Goal: Task Accomplishment & Management: Manage account settings

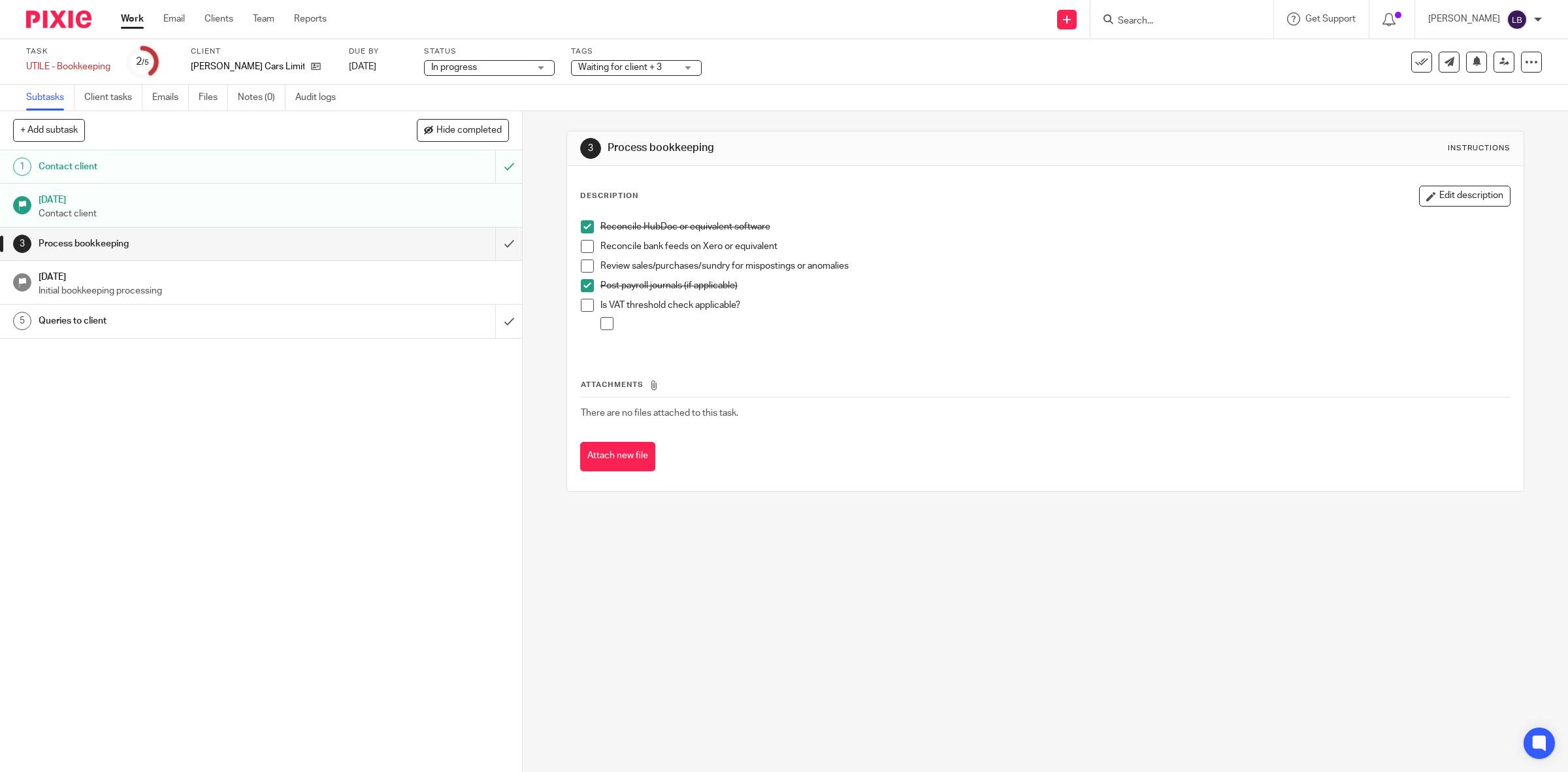
click at [1162, 22] on input "Search" at bounding box center [1175, 21] width 118 height 12
type input "innov"
click button "submit" at bounding box center [0, 0] width 0 height 0
click at [1170, 50] on link at bounding box center [1195, 51] width 162 height 19
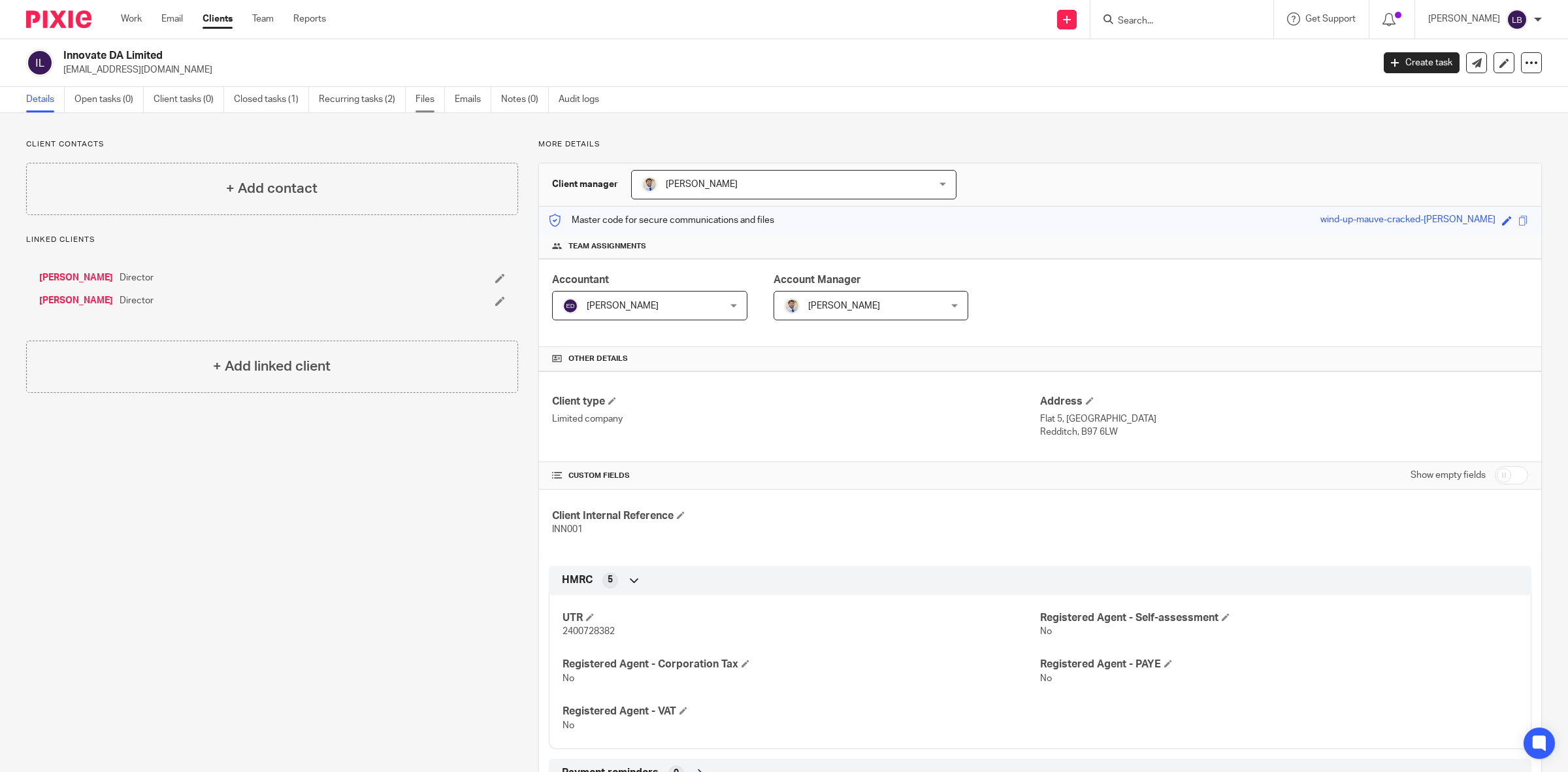
click at [428, 103] on link "Files" at bounding box center [430, 99] width 29 height 25
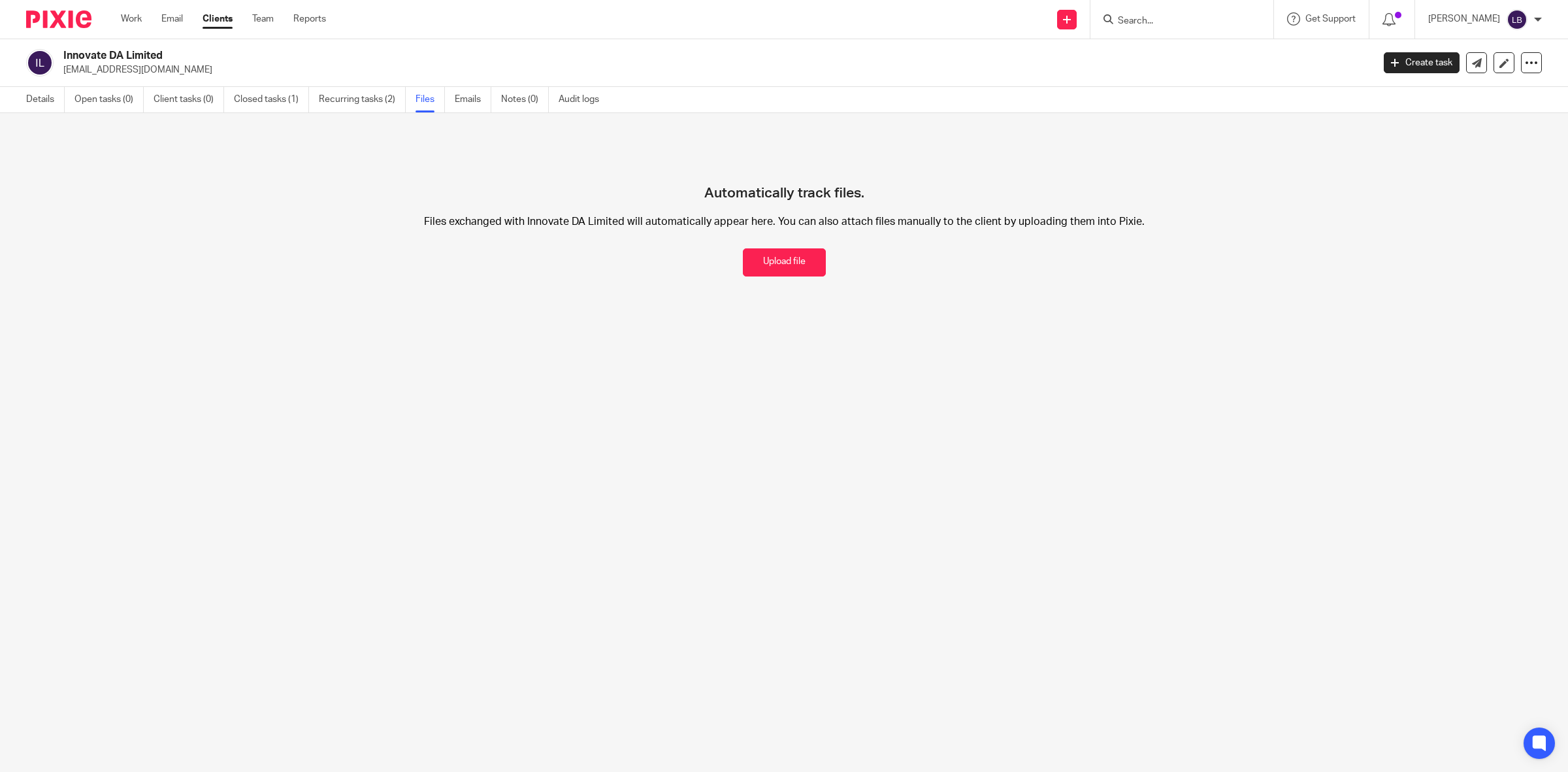
click at [1181, 16] on input "Search" at bounding box center [1175, 21] width 118 height 12
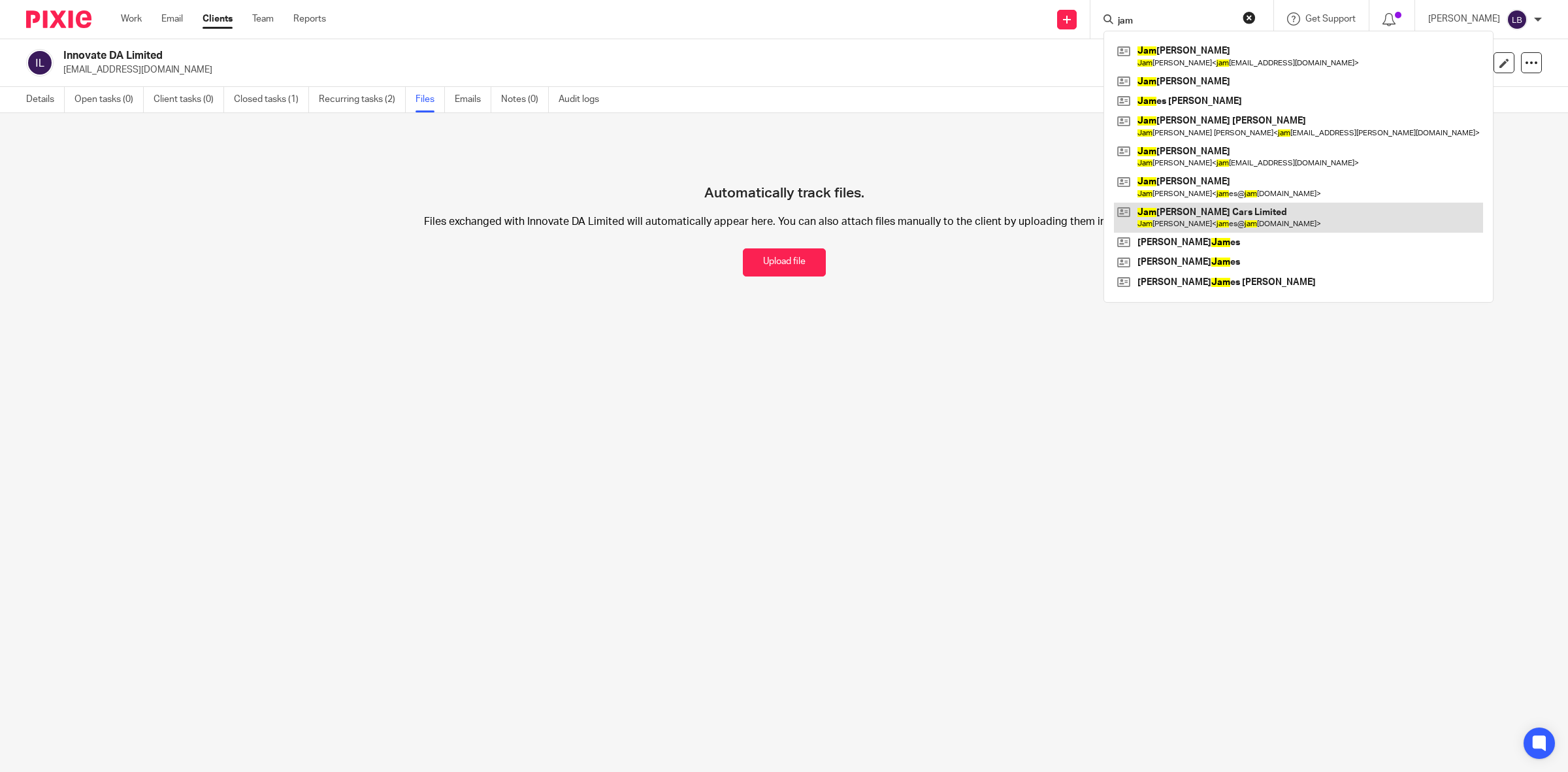
type input "jam"
drag, startPoint x: 1187, startPoint y: 224, endPoint x: 1180, endPoint y: 221, distance: 7.6
click at [1187, 223] on link at bounding box center [1299, 217] width 369 height 30
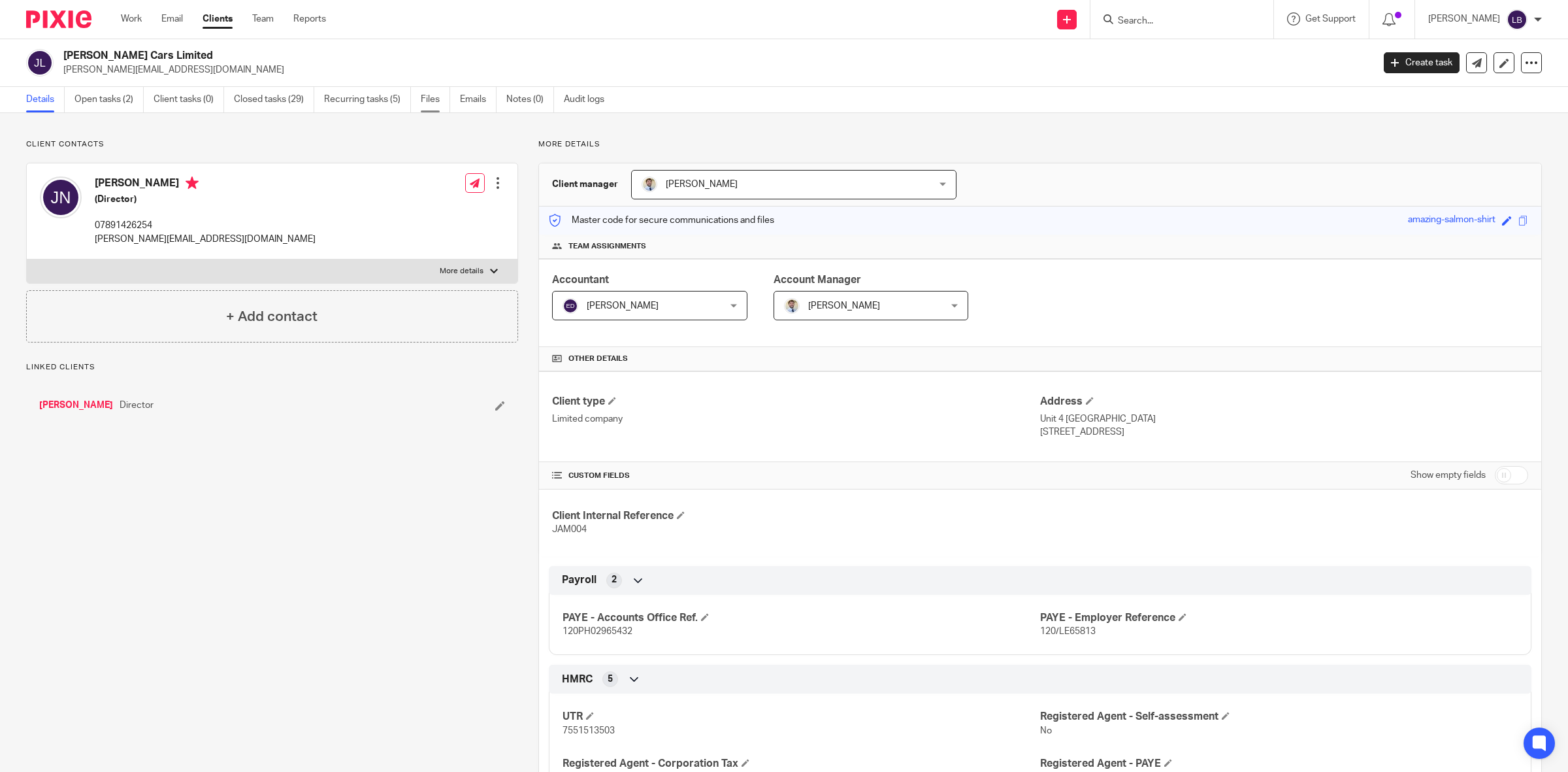
click at [441, 101] on link "Files" at bounding box center [435, 99] width 29 height 25
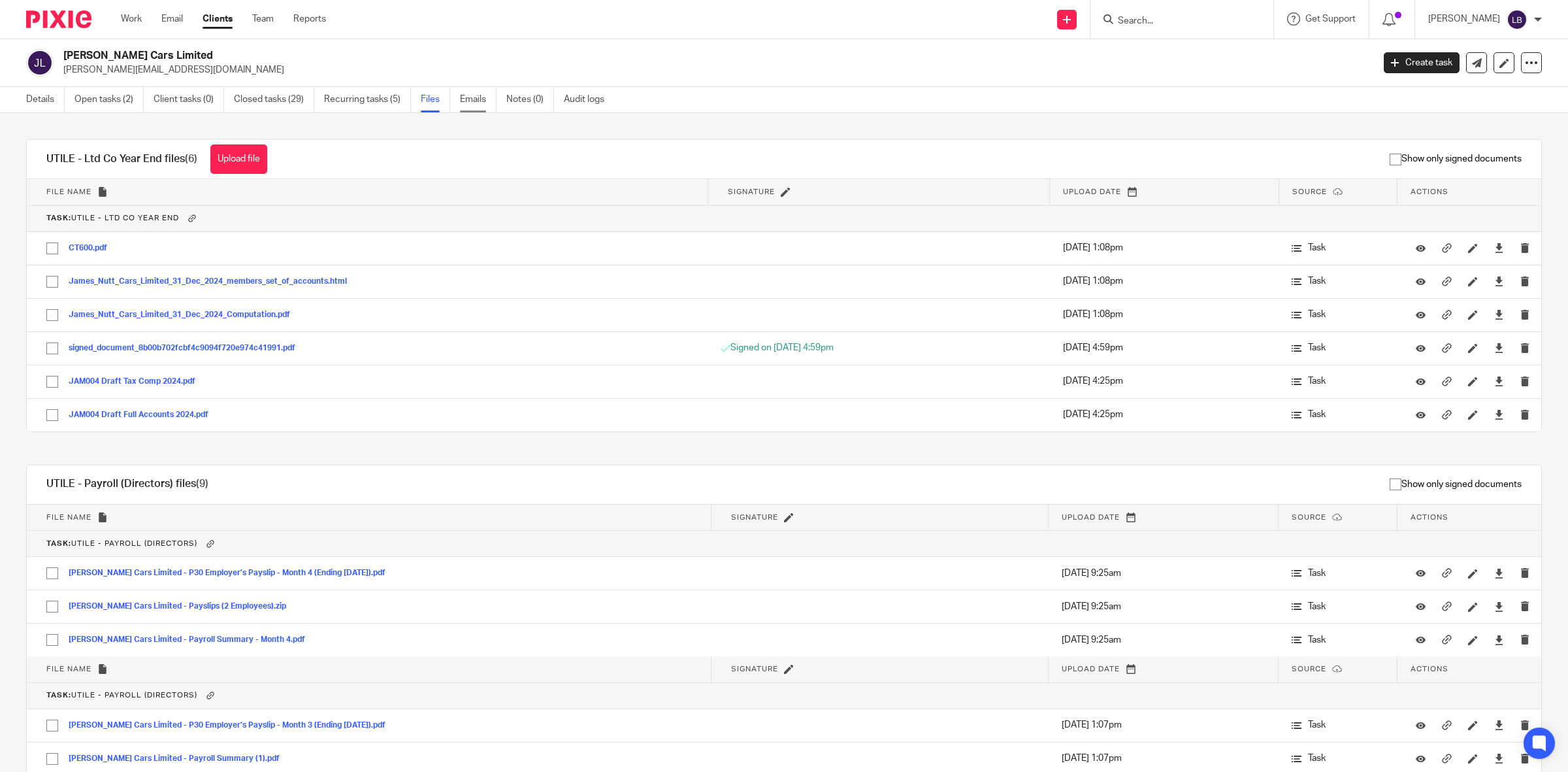
click at [481, 99] on link "Emails" at bounding box center [478, 99] width 37 height 25
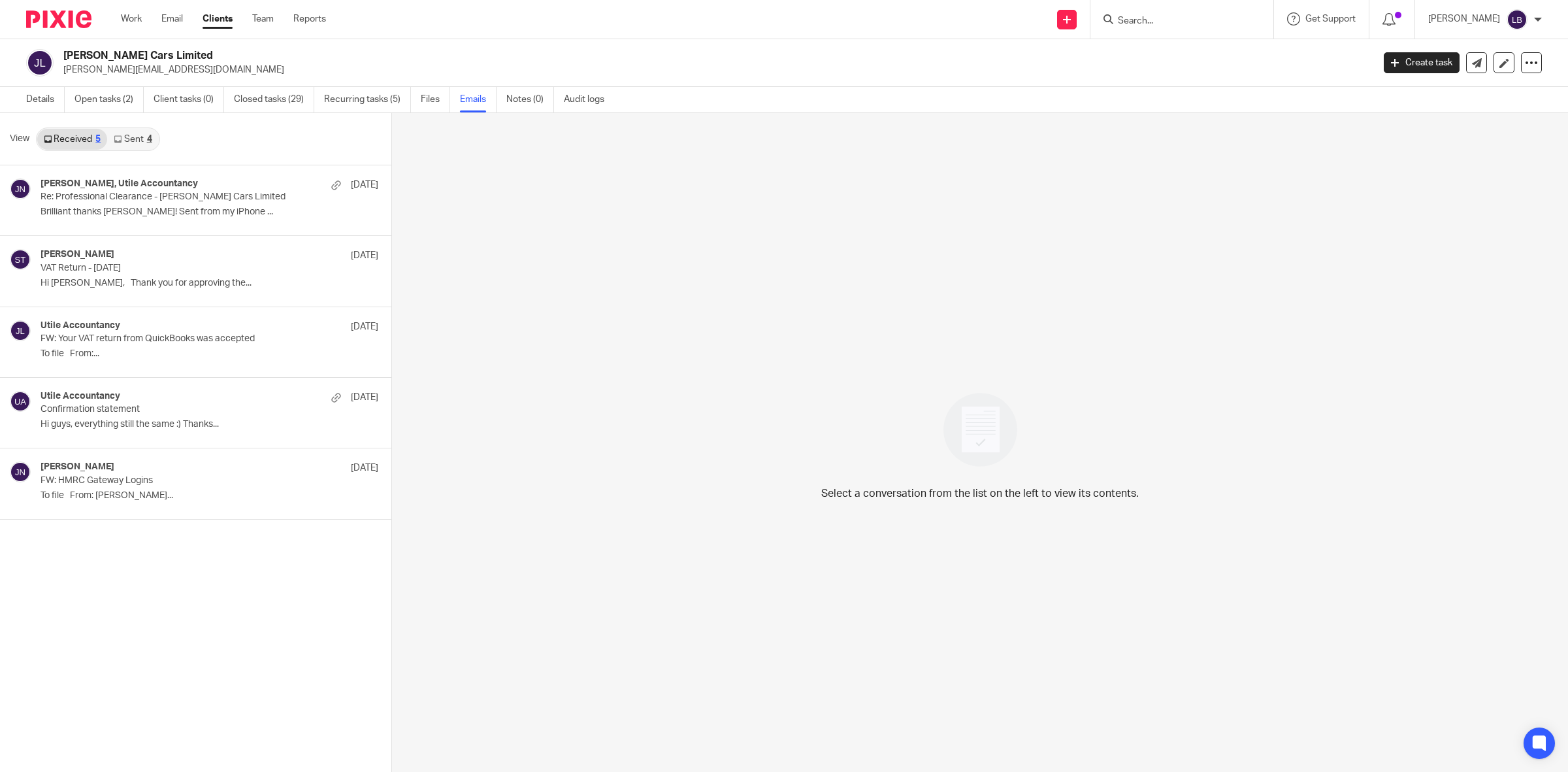
click at [528, 97] on link "Notes (0)" at bounding box center [531, 99] width 48 height 25
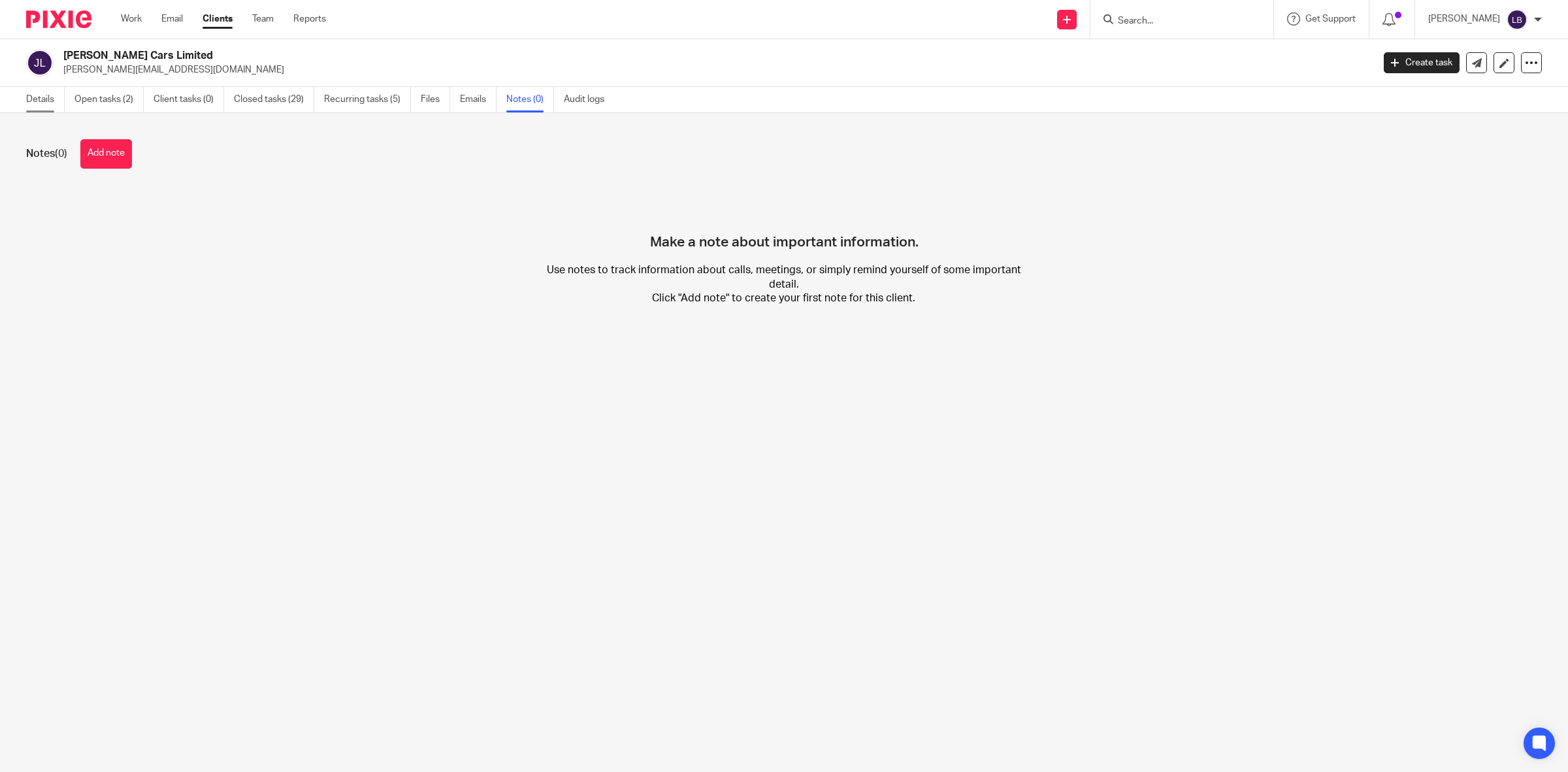
click at [34, 95] on link "Details" at bounding box center [45, 99] width 38 height 25
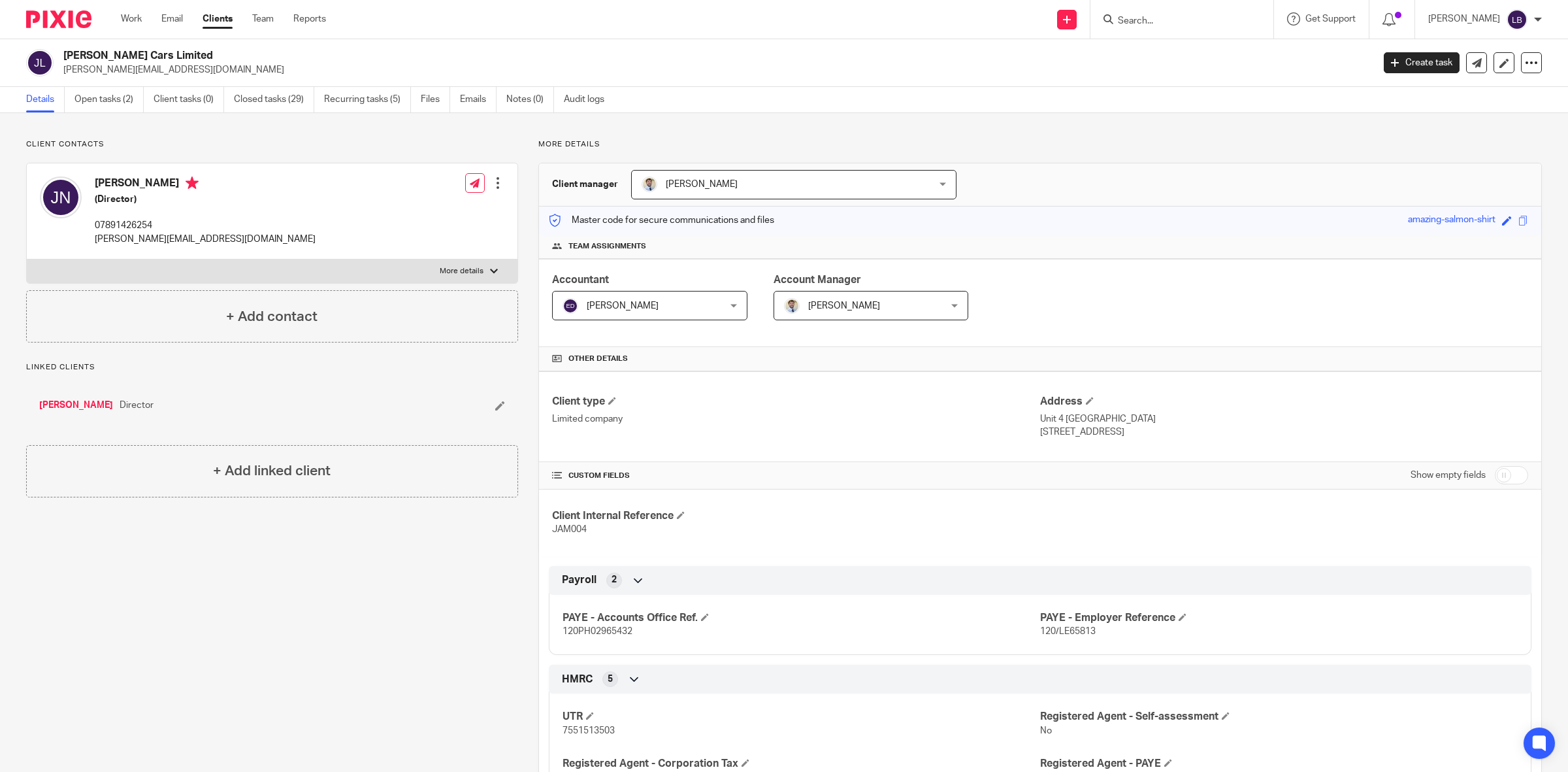
click at [1181, 16] on input "Search" at bounding box center [1175, 21] width 118 height 12
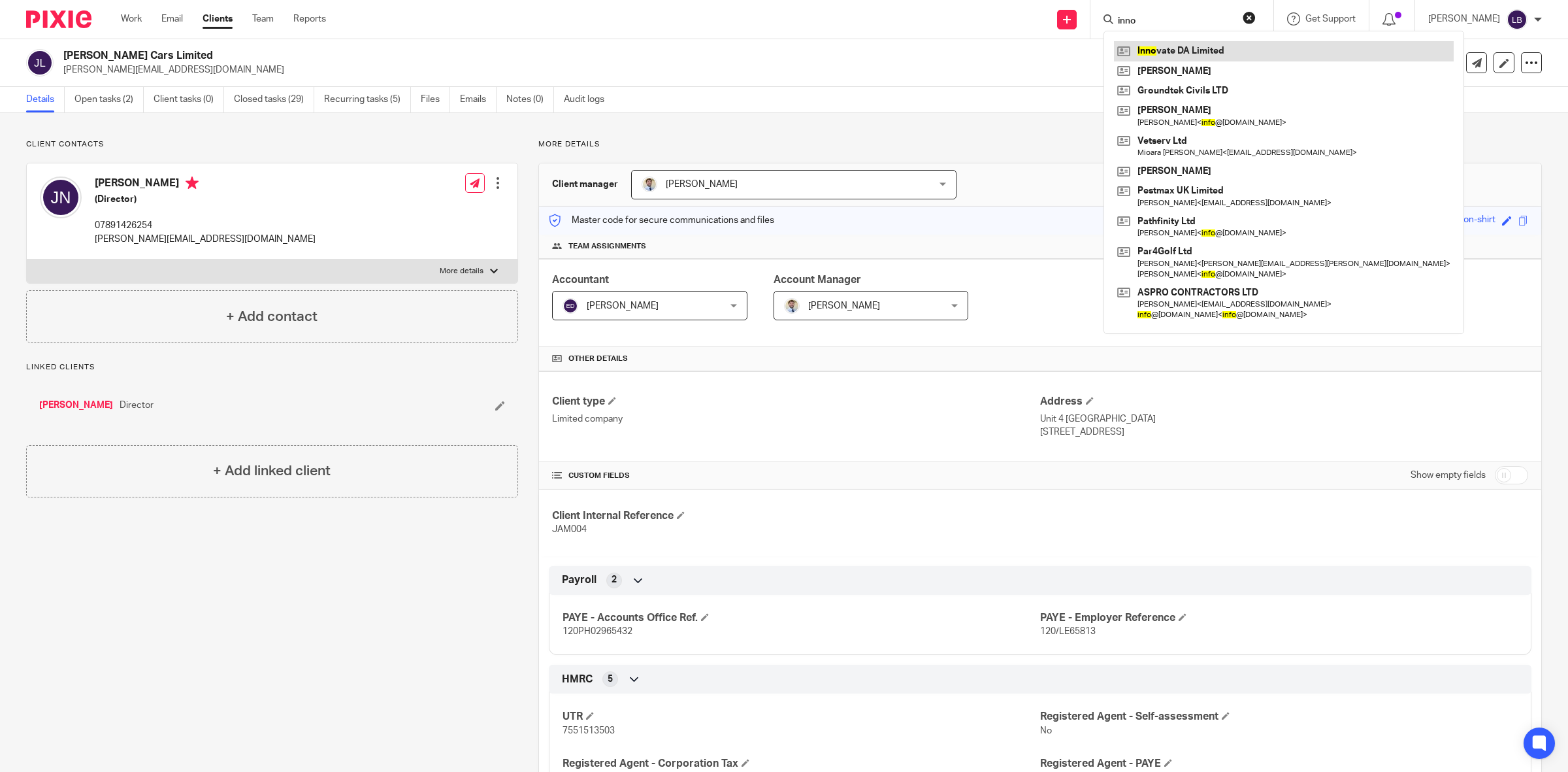
type input "inno"
click at [1162, 53] on link at bounding box center [1284, 51] width 340 height 19
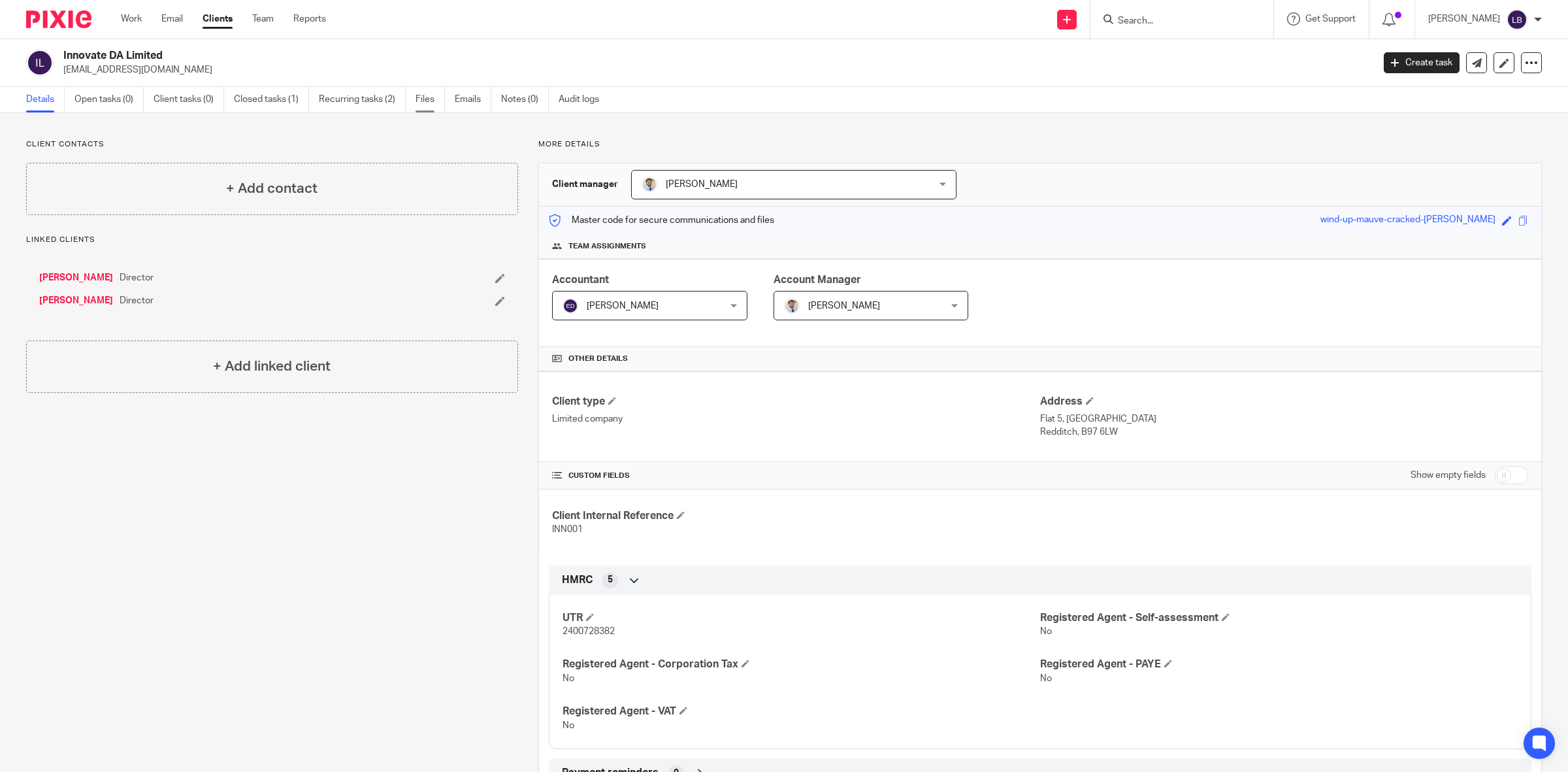
click at [432, 99] on link "Files" at bounding box center [430, 99] width 29 height 25
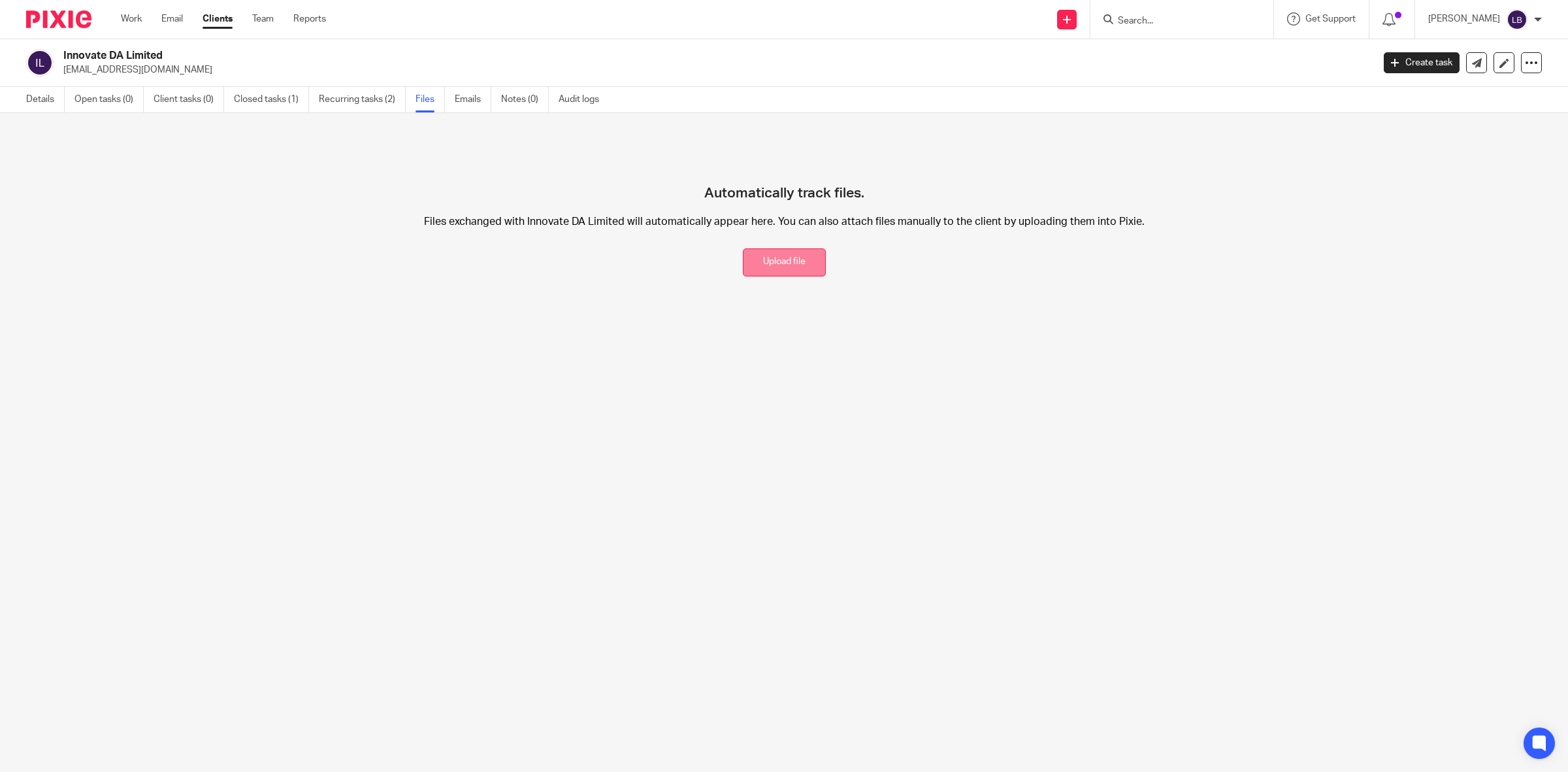
click at [779, 266] on button "Upload file" at bounding box center [784, 262] width 83 height 28
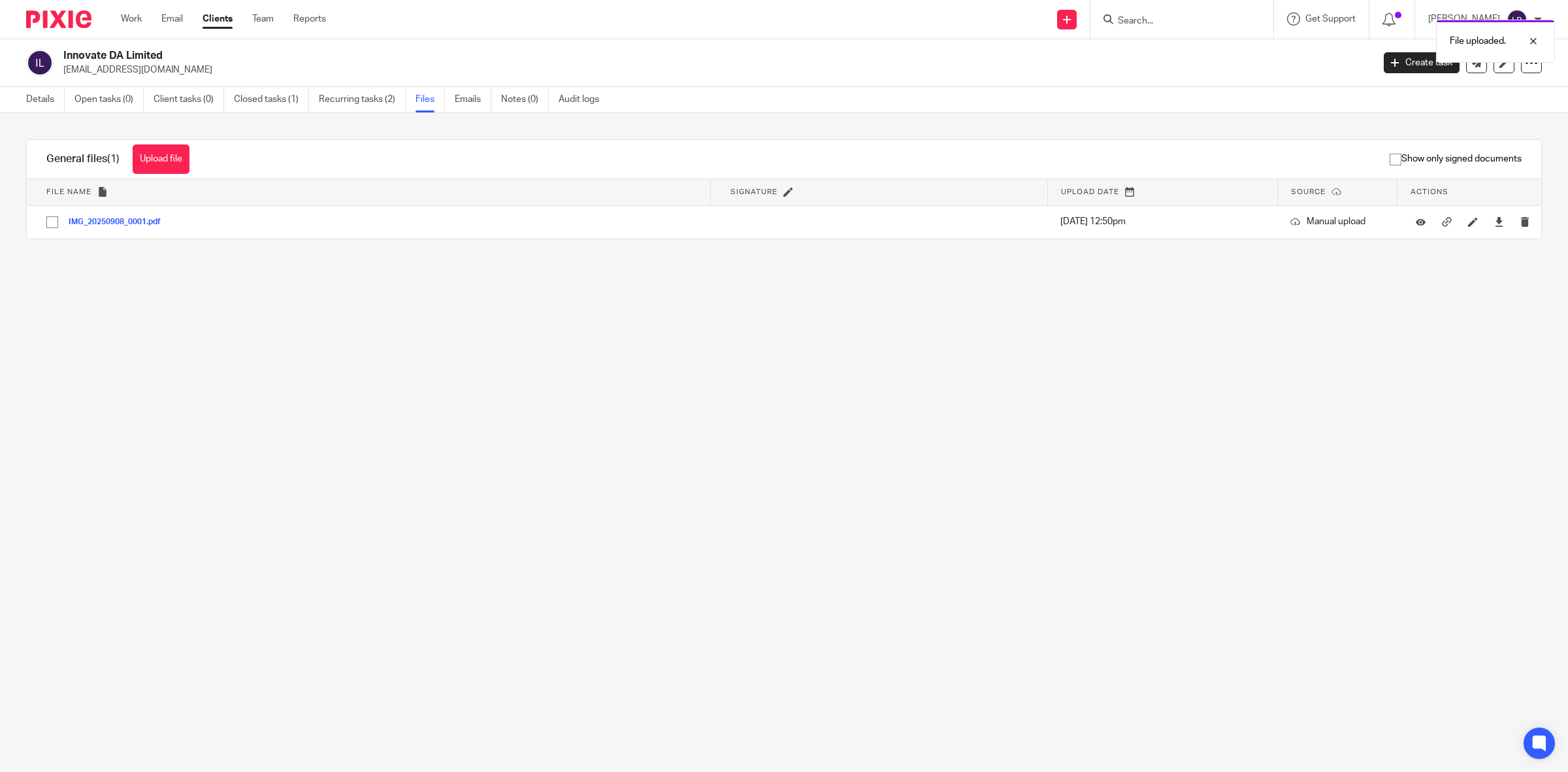
drag, startPoint x: 181, startPoint y: 165, endPoint x: 3, endPoint y: 171, distance: 178.1
click at [181, 164] on button "Upload file" at bounding box center [161, 159] width 57 height 29
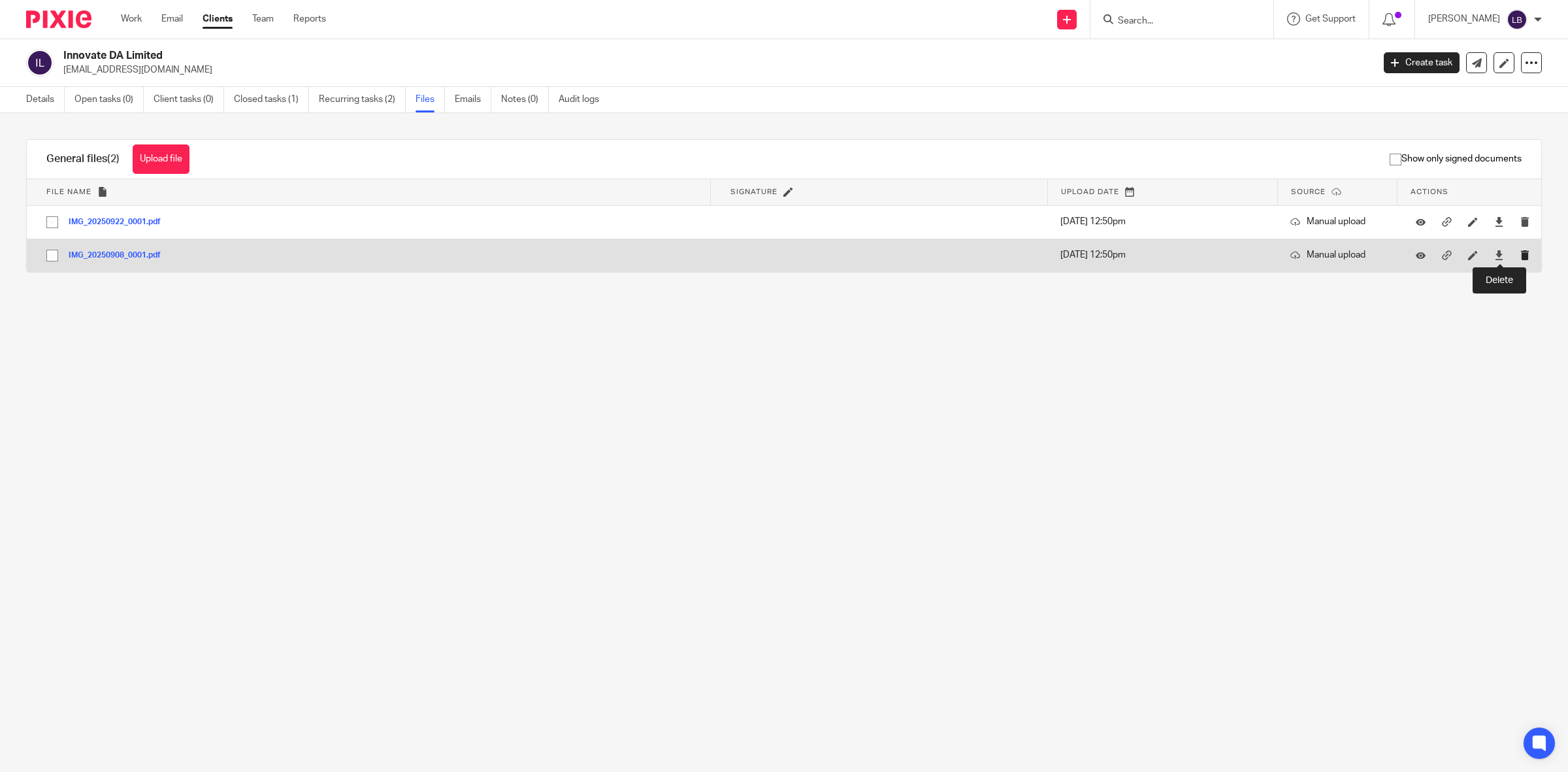
click at [1520, 259] on icon "submit" at bounding box center [1525, 255] width 10 height 10
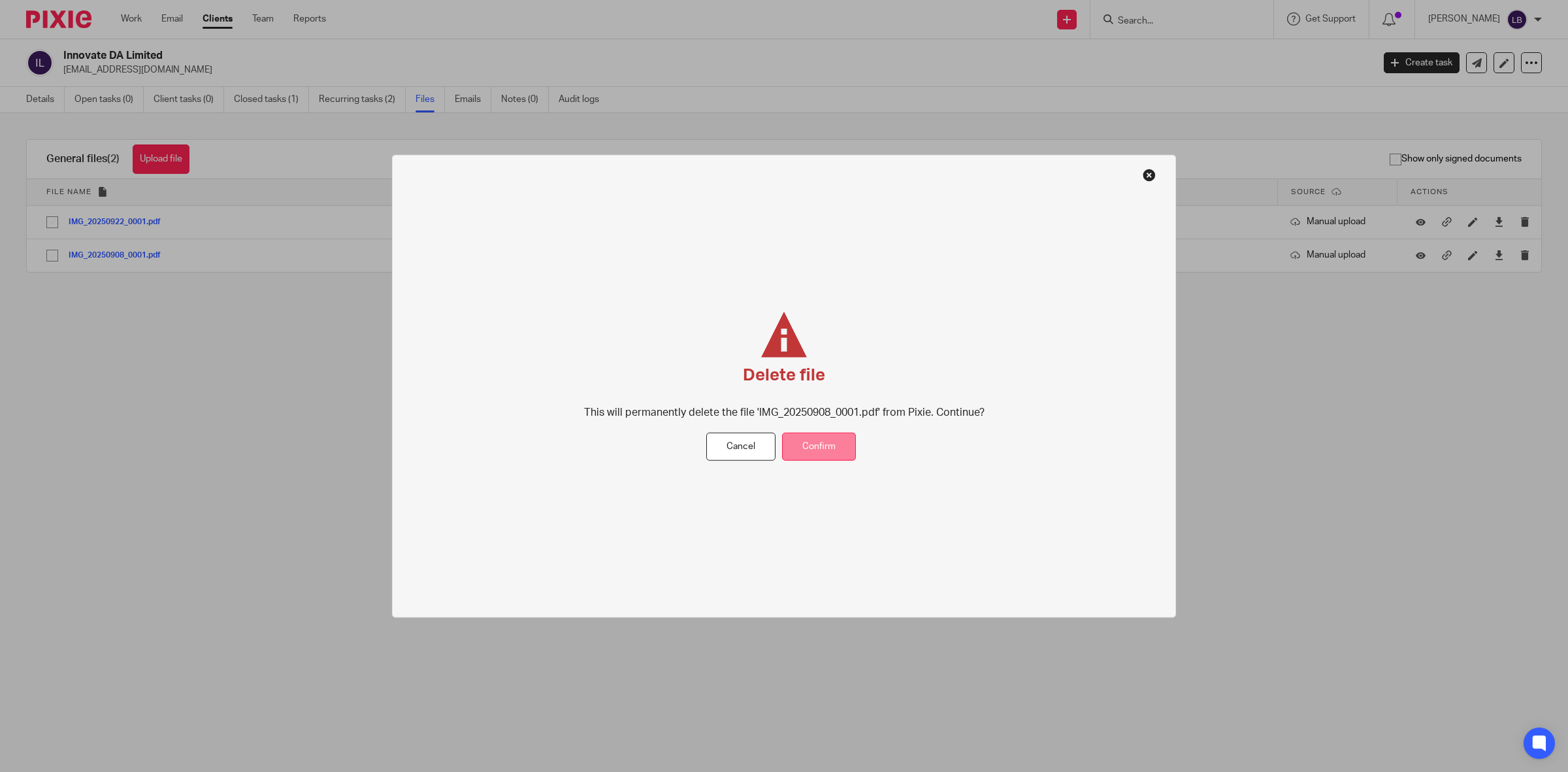
drag, startPoint x: 822, startPoint y: 448, endPoint x: 678, endPoint y: 407, distance: 149.7
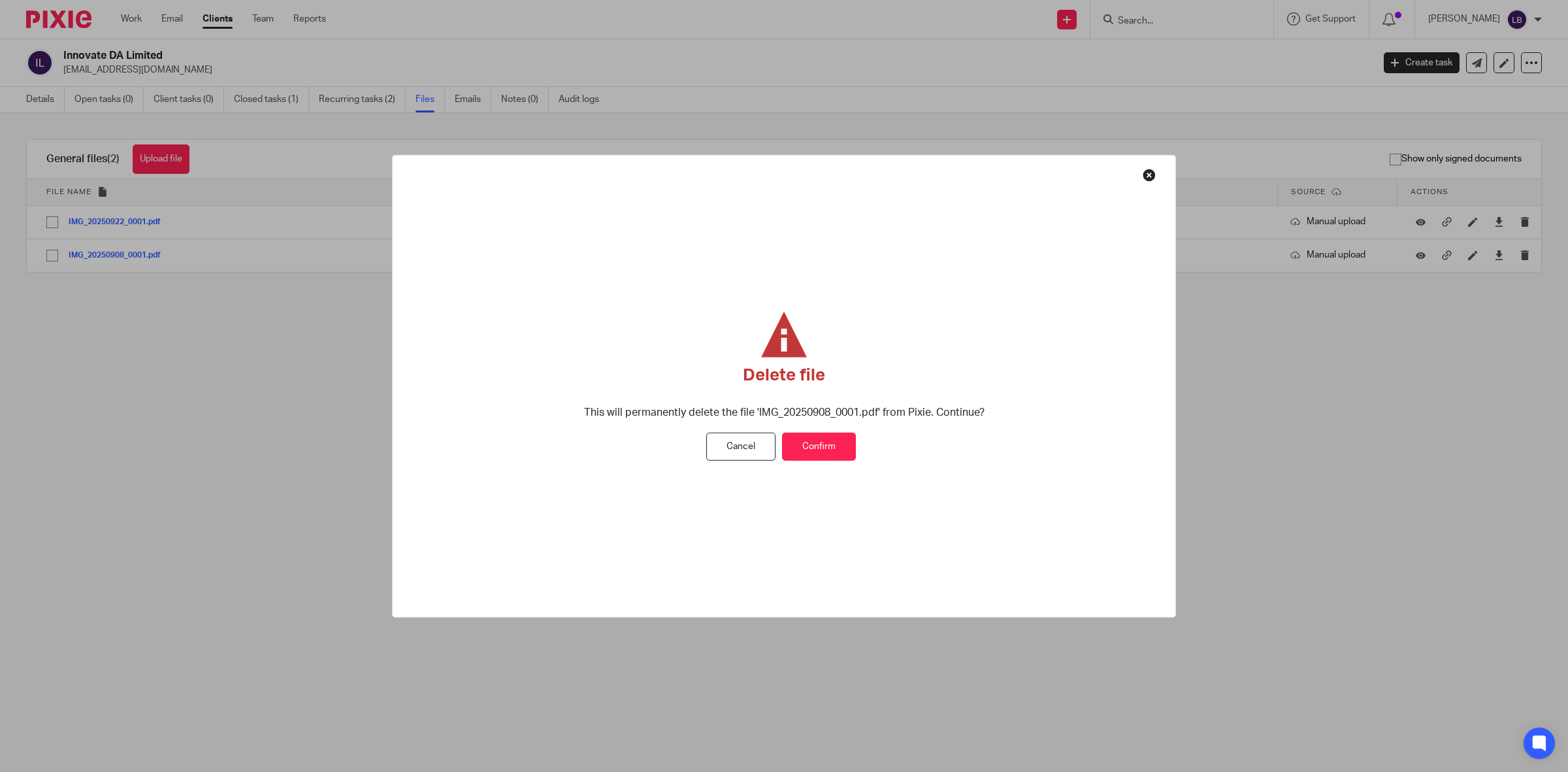
click at [822, 446] on button "Confirm" at bounding box center [819, 447] width 74 height 28
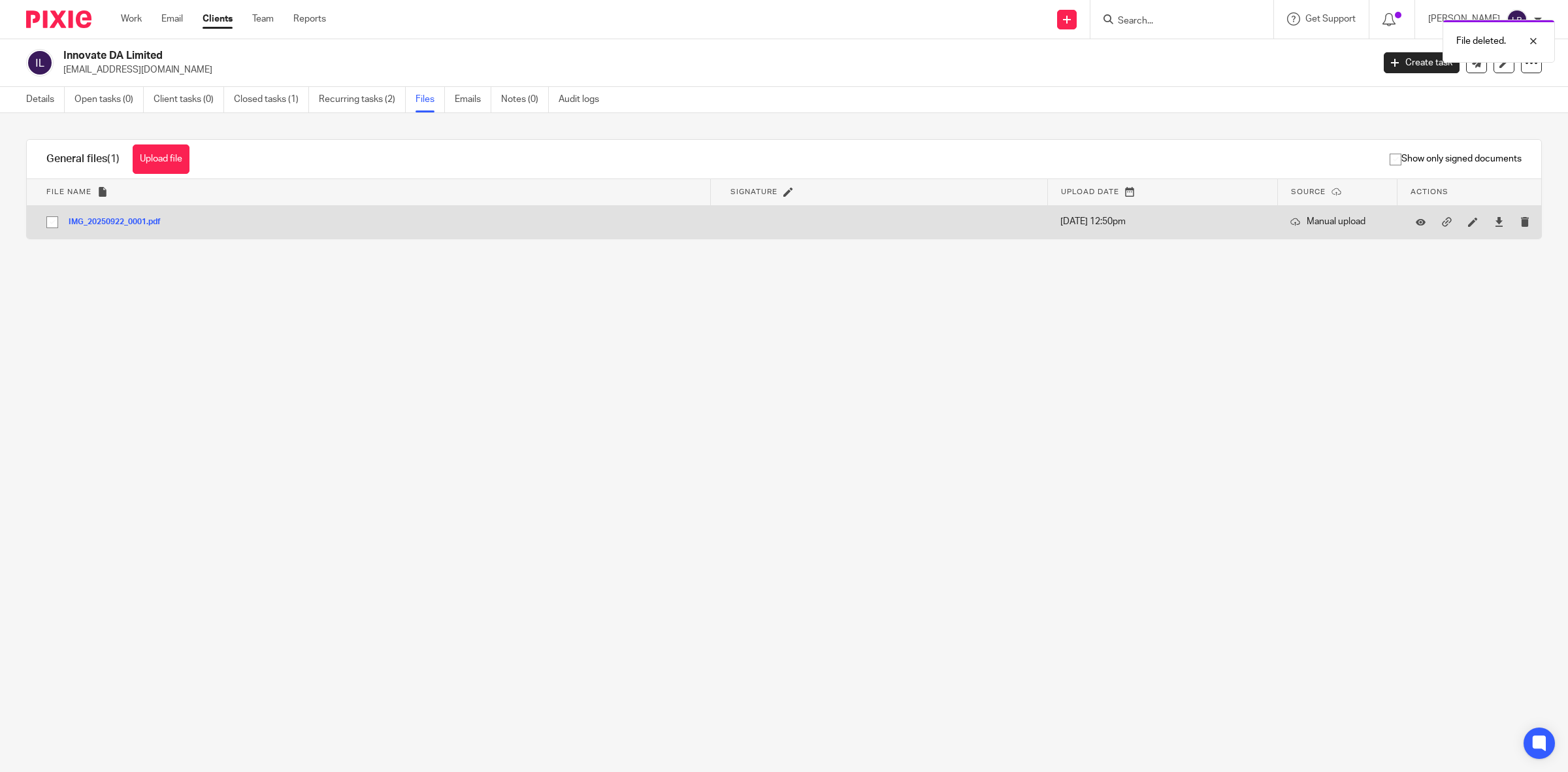
click at [136, 220] on button "IMG_20250922_0001.pdf" at bounding box center [119, 222] width 102 height 9
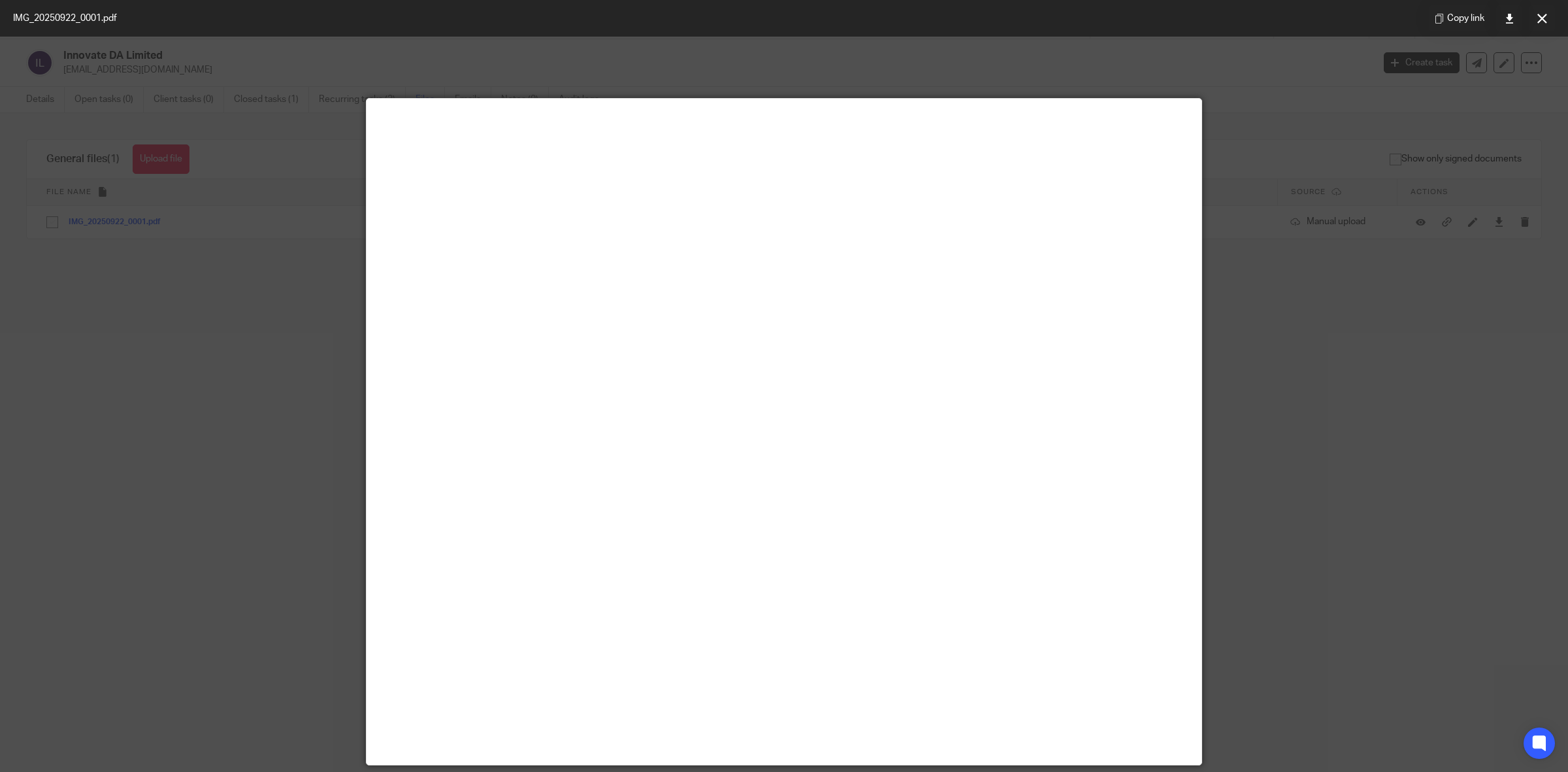
drag, startPoint x: 220, startPoint y: 369, endPoint x: 248, endPoint y: 364, distance: 28.4
click at [220, 369] on div at bounding box center [784, 386] width 1568 height 772
click at [1327, 395] on div at bounding box center [784, 386] width 1568 height 772
click at [1544, 17] on button at bounding box center [1542, 18] width 26 height 26
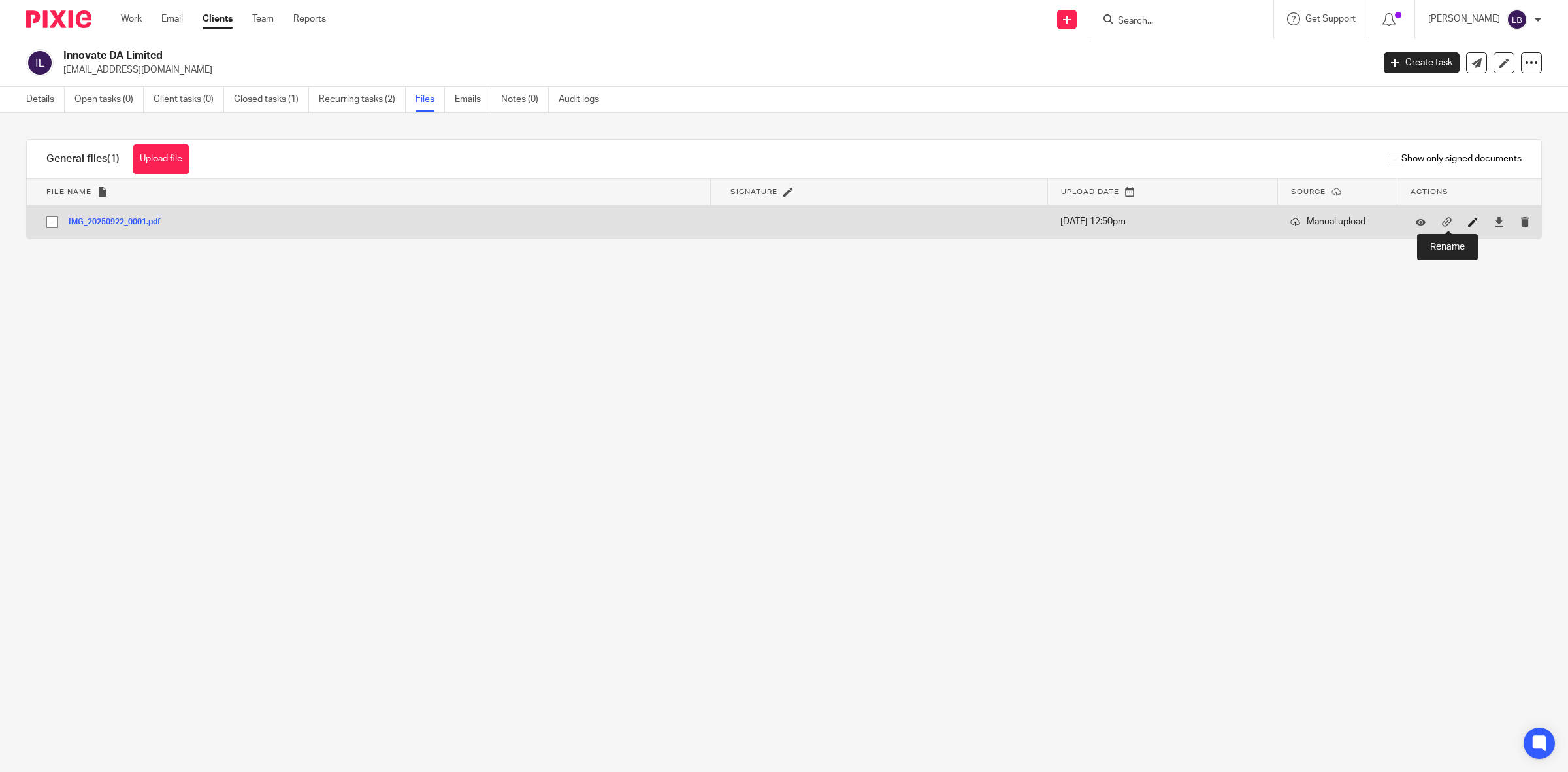
click at [1468, 224] on icon at bounding box center [1473, 221] width 10 height 10
click at [205, 232] on input "INN001 - Corporation Tax Reminder to August 2026" at bounding box center [375, 233] width 658 height 15
type input "INN001 - Corporation Tax Reminder due August 2026"
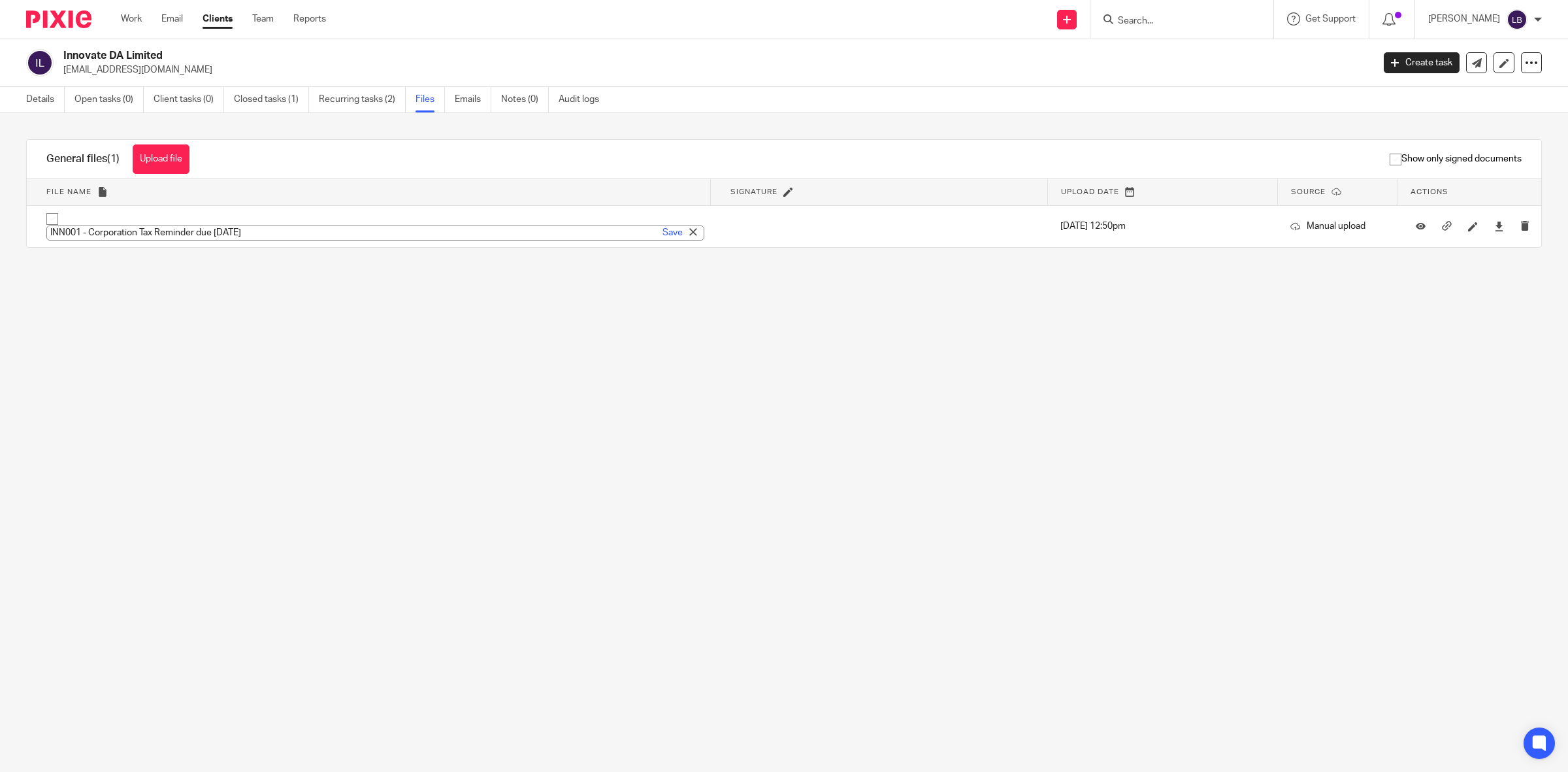
drag, startPoint x: 658, startPoint y: 231, endPoint x: 621, endPoint y: 242, distance: 38.6
click at [663, 231] on link "Save" at bounding box center [673, 232] width 20 height 13
click at [46, 98] on link "Details" at bounding box center [45, 99] width 38 height 25
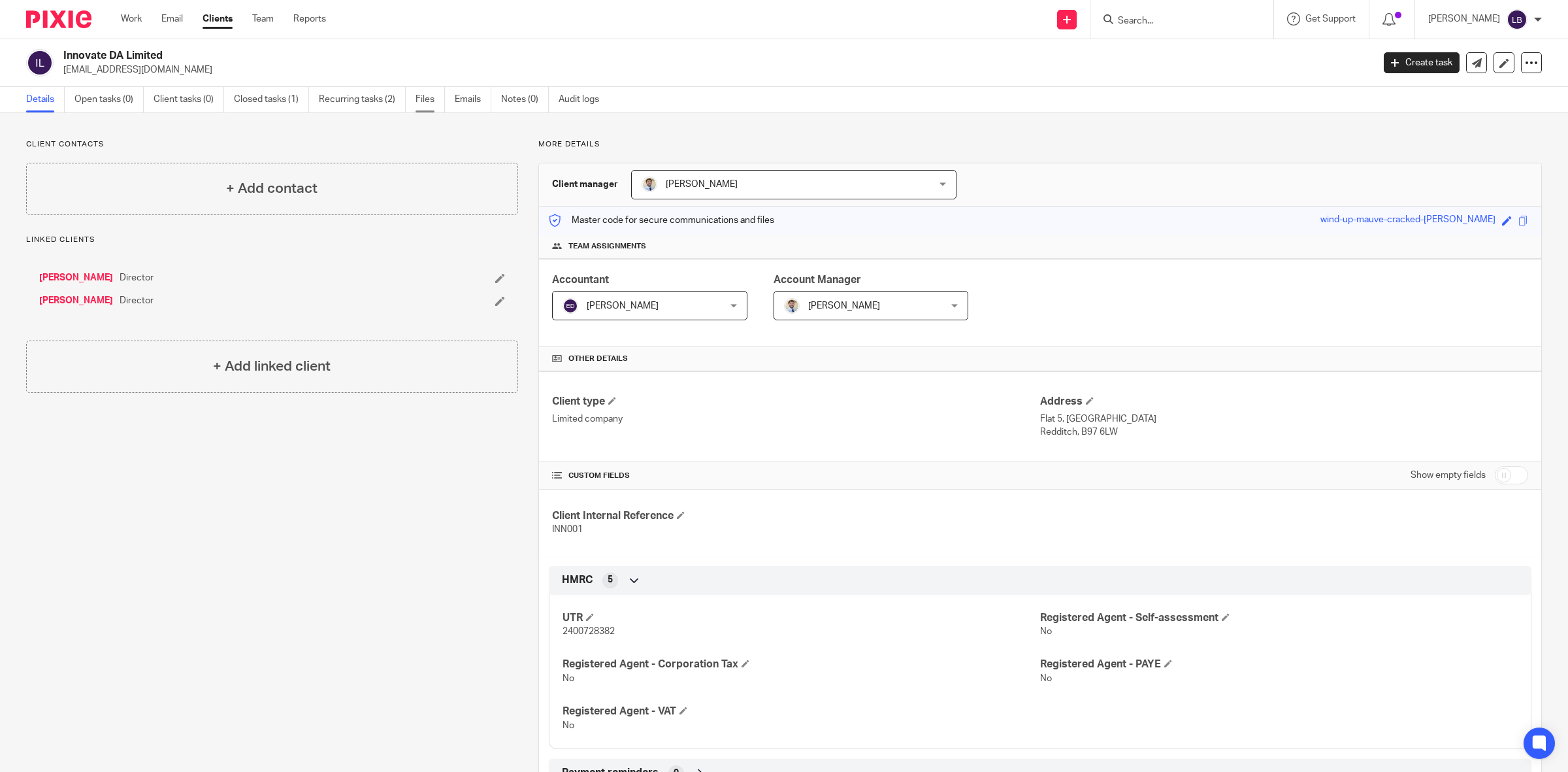
click at [424, 96] on link "Files" at bounding box center [430, 99] width 29 height 25
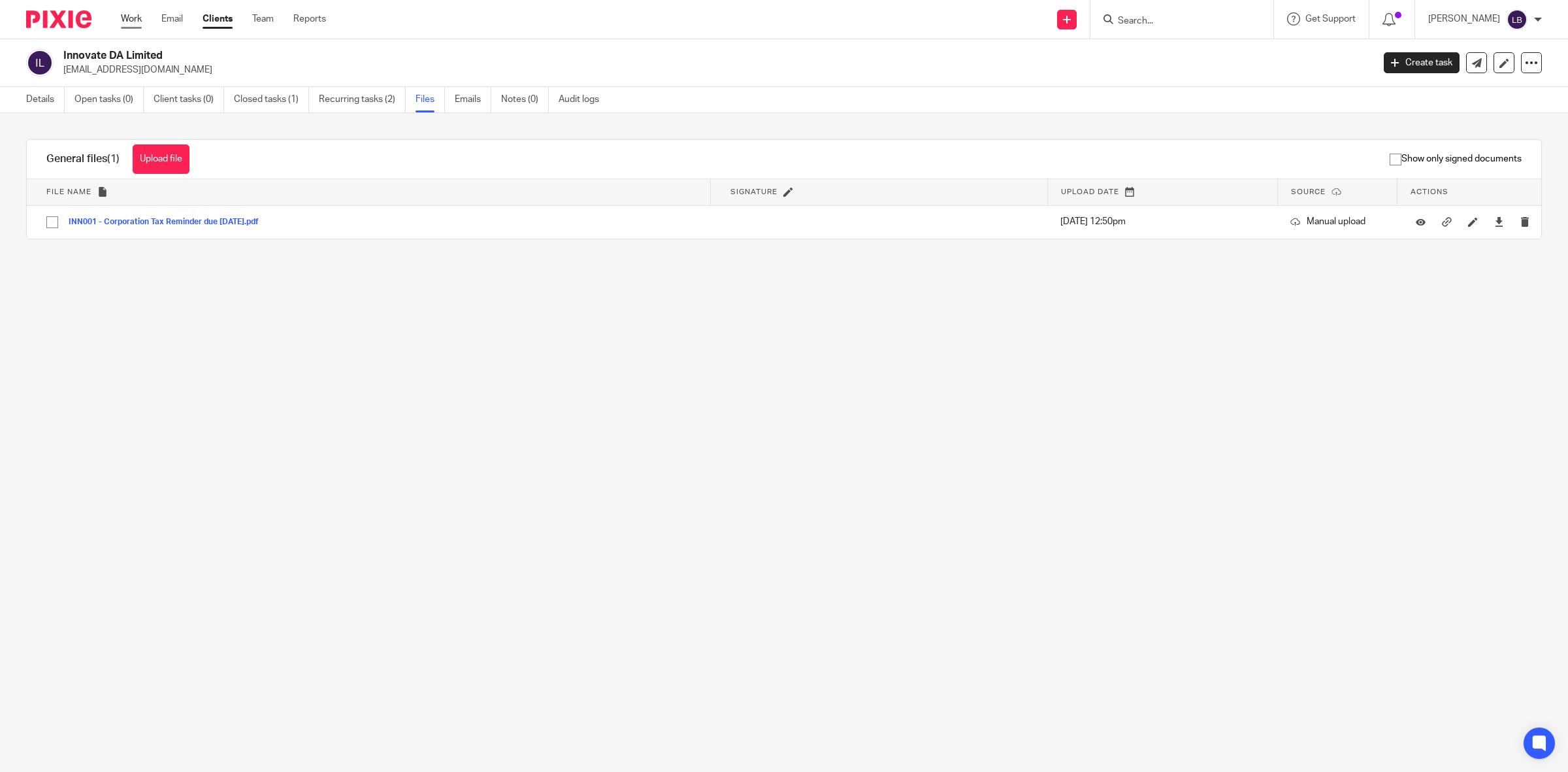
drag, startPoint x: 128, startPoint y: 16, endPoint x: 341, endPoint y: 197, distance: 279.5
click at [128, 16] on link "Work" at bounding box center [131, 18] width 21 height 13
